Goal: Information Seeking & Learning: Check status

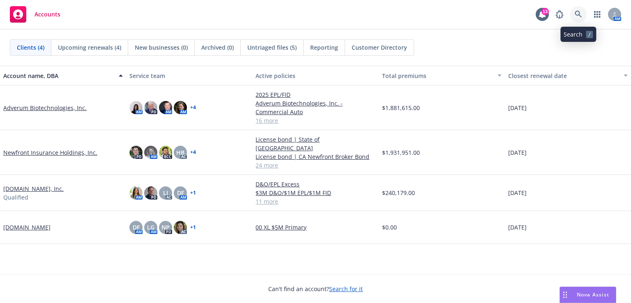
click at [575, 18] on link at bounding box center [579, 14] width 16 height 16
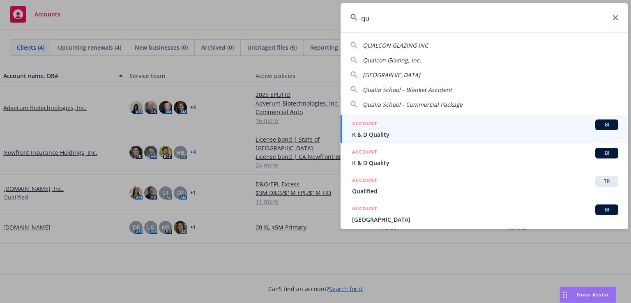
type input "q"
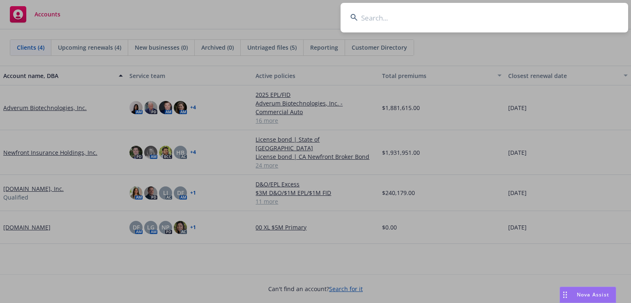
type input "a"
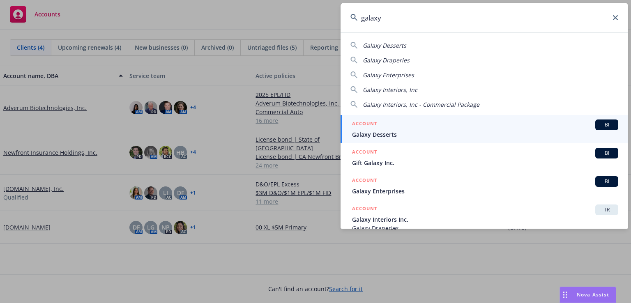
click at [389, 64] on div "Galaxy Draperies" at bounding box center [386, 60] width 47 height 9
type input "Galaxy Draperies"
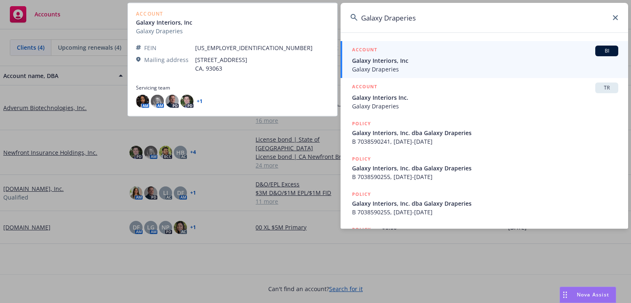
click at [391, 68] on span "Galaxy Draperies" at bounding box center [485, 69] width 266 height 9
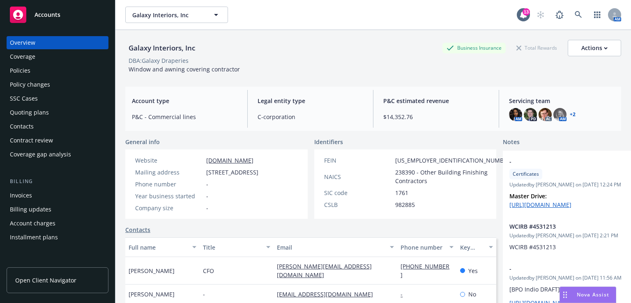
click at [30, 69] on div "Policies" at bounding box center [57, 70] width 95 height 13
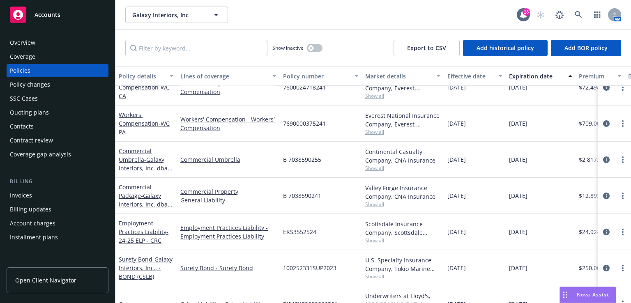
scroll to position [29, 0]
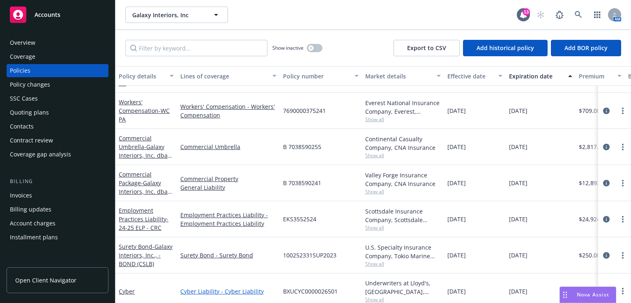
click at [217, 291] on link "Cyber Liability - Cyber Liability" at bounding box center [228, 291] width 96 height 9
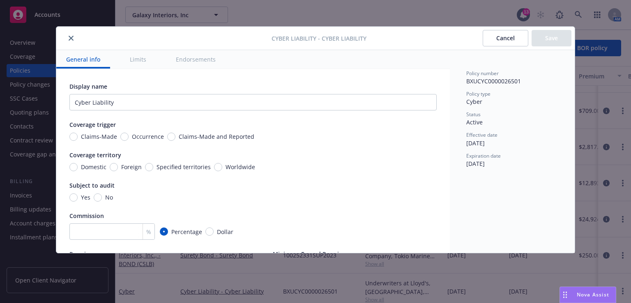
click at [512, 43] on button "Cancel" at bounding box center [506, 38] width 46 height 16
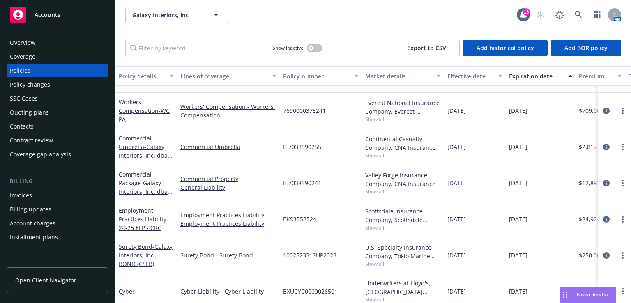
scroll to position [41, 0]
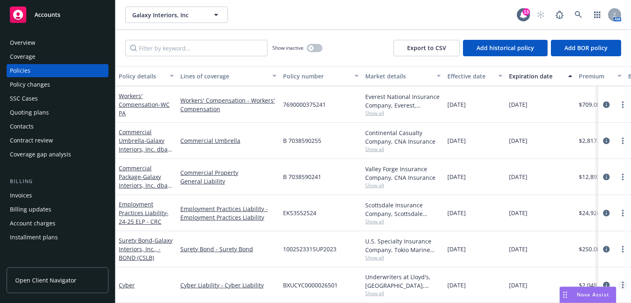
click at [618, 280] on link "more" at bounding box center [623, 285] width 10 height 10
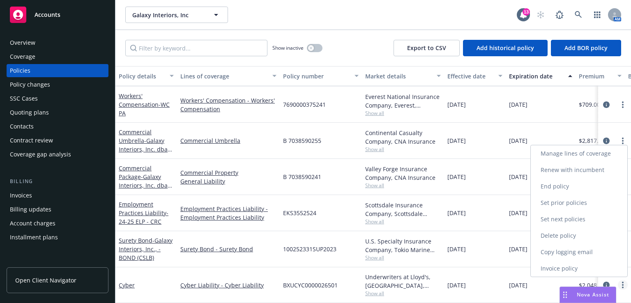
click at [618, 280] on link "more" at bounding box center [623, 285] width 10 height 10
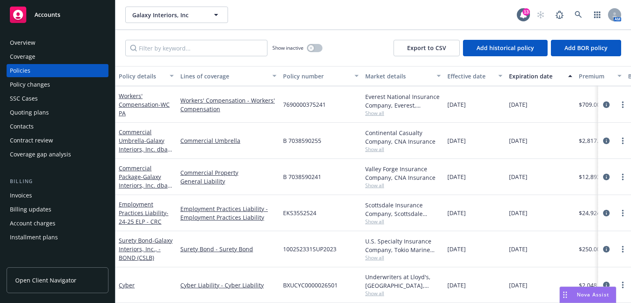
click at [524, 281] on span "[DATE]" at bounding box center [518, 285] width 18 height 9
click at [205, 281] on link "Cyber Liability - Cyber Liability" at bounding box center [228, 285] width 96 height 9
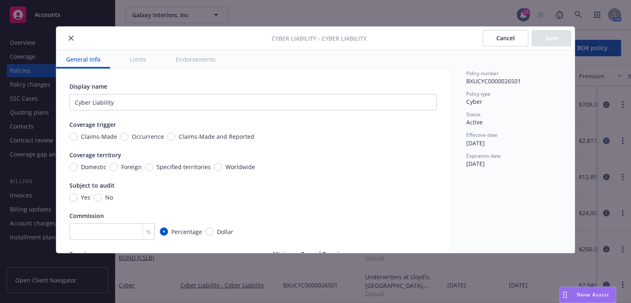
type textarea "x"
drag, startPoint x: 534, startPoint y: 148, endPoint x: 596, endPoint y: 125, distance: 65.8
click at [596, 125] on div "Cyber Liability - Cyber Liability Cancel Save General info Limits Endorsements …" at bounding box center [315, 151] width 631 height 303
click at [531, 285] on div "Cyber Liability - Cyber Liability Cancel Save General info Limits Endorsements …" at bounding box center [315, 151] width 631 height 303
click at [511, 38] on button "Cancel" at bounding box center [506, 38] width 46 height 16
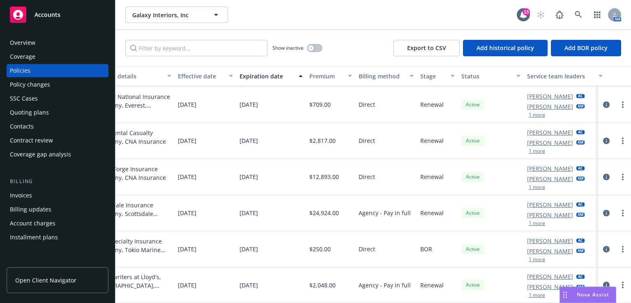
scroll to position [41, 284]
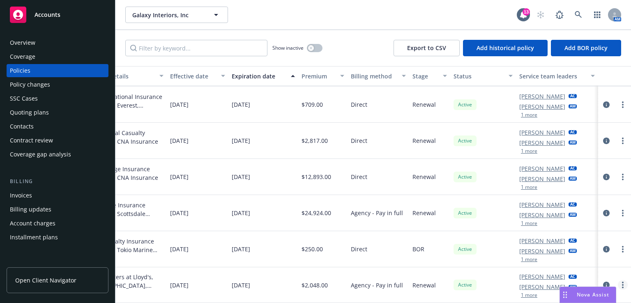
click at [618, 280] on link "more" at bounding box center [623, 285] width 10 height 10
click at [458, 290] on div "Active" at bounding box center [484, 286] width 66 height 36
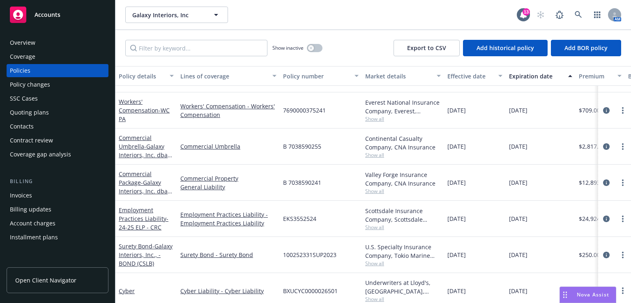
scroll to position [41, 0]
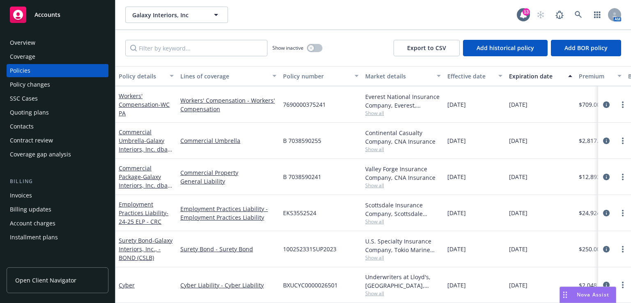
click at [25, 59] on div "Coverage" at bounding box center [22, 56] width 25 height 13
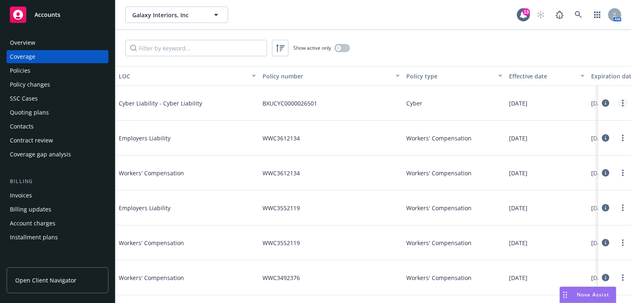
click at [620, 104] on link "more" at bounding box center [623, 103] width 10 height 10
click at [539, 154] on link "View policy" at bounding box center [567, 153] width 108 height 16
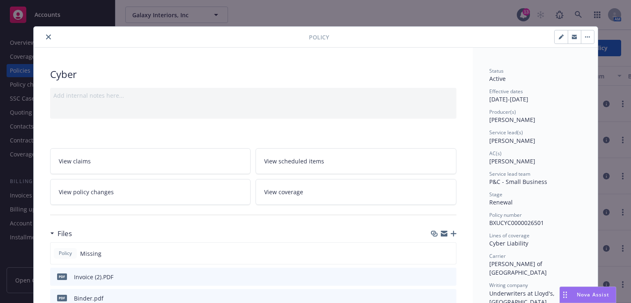
click at [574, 160] on div "AC(s) [PERSON_NAME]" at bounding box center [536, 158] width 92 height 16
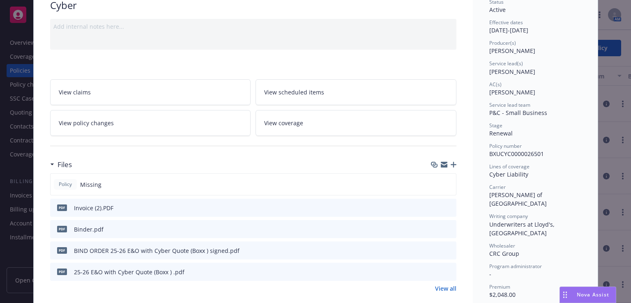
scroll to position [82, 0]
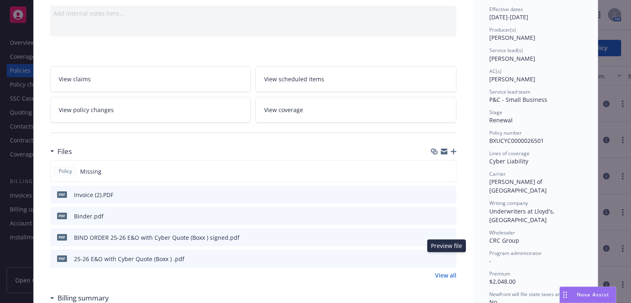
click at [445, 257] on icon "preview file" at bounding box center [448, 259] width 7 height 6
